Goal: Transaction & Acquisition: Book appointment/travel/reservation

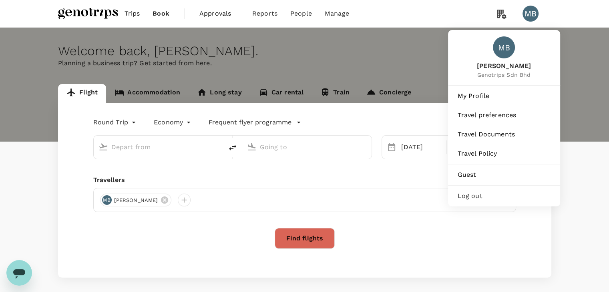
type input "Kuala Lumpur Intl (KUL)"
type input "Penang Intl (PEN)"
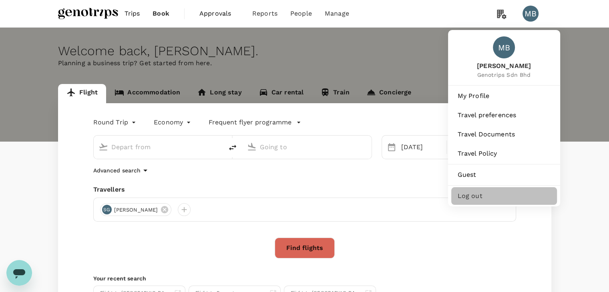
click at [474, 201] on span "Log out" at bounding box center [504, 197] width 93 height 10
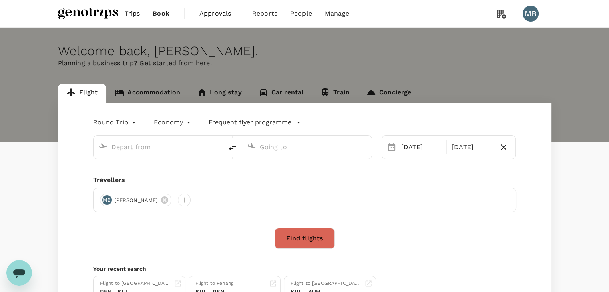
type input "Kuala Lumpur Intl (KUL)"
type input "Penang Intl (PEN)"
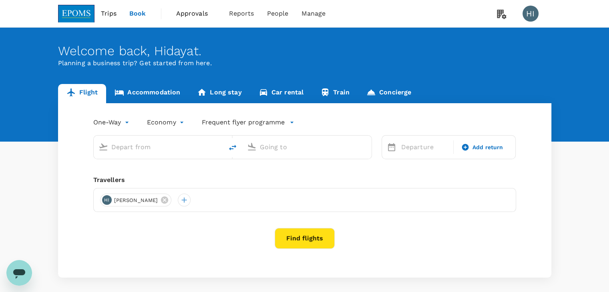
type input "roundtrip"
type input "Kota Kinabalu Intl (BKI)"
type input "Miri Intl (MYY)"
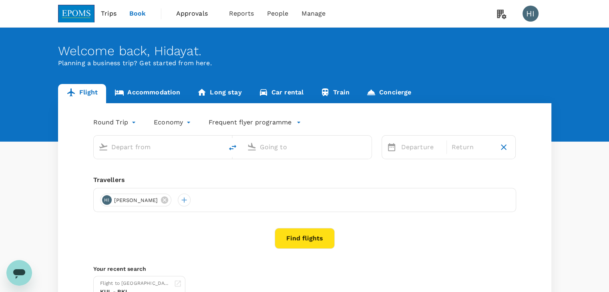
type input "Kota Kinabalu Intl (BKI)"
type input "Miri Intl (MYY)"
